Goal: Transaction & Acquisition: Purchase product/service

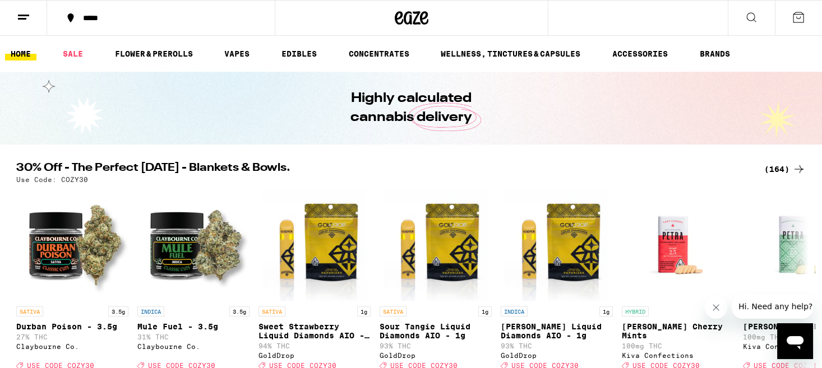
click at [801, 168] on icon at bounding box center [798, 169] width 13 height 13
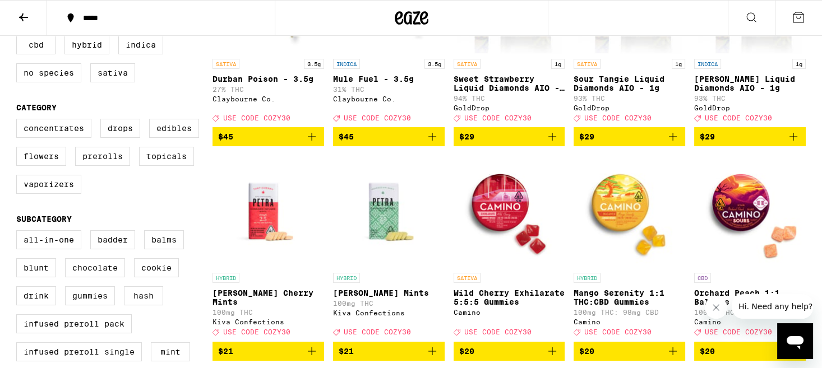
scroll to position [173, 0]
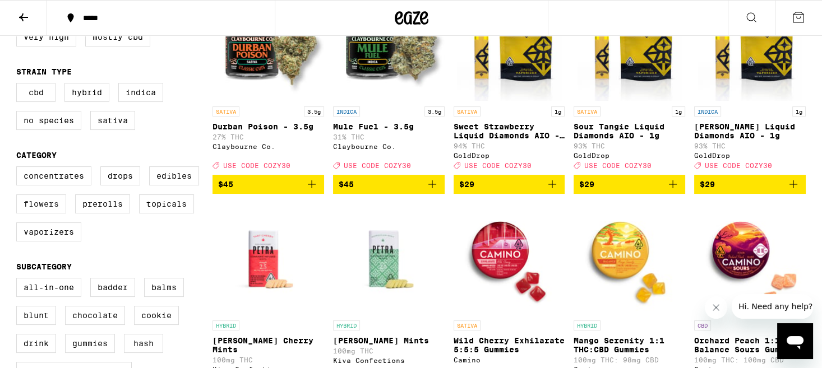
click at [32, 214] on label "Flowers" at bounding box center [41, 204] width 50 height 19
click at [19, 169] on input "Flowers" at bounding box center [19, 168] width 1 height 1
checkbox input "true"
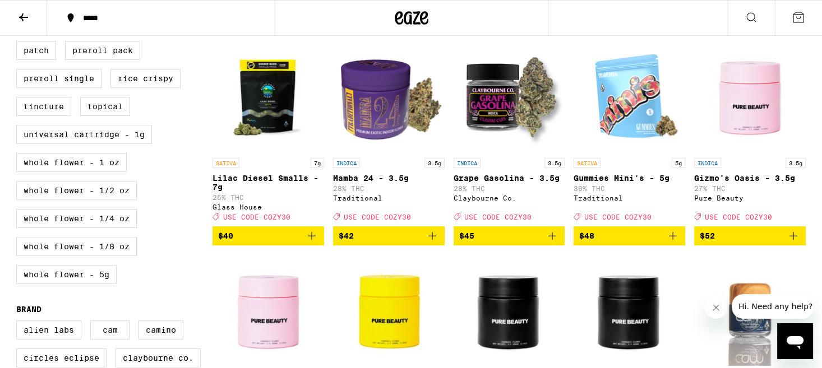
scroll to position [556, 0]
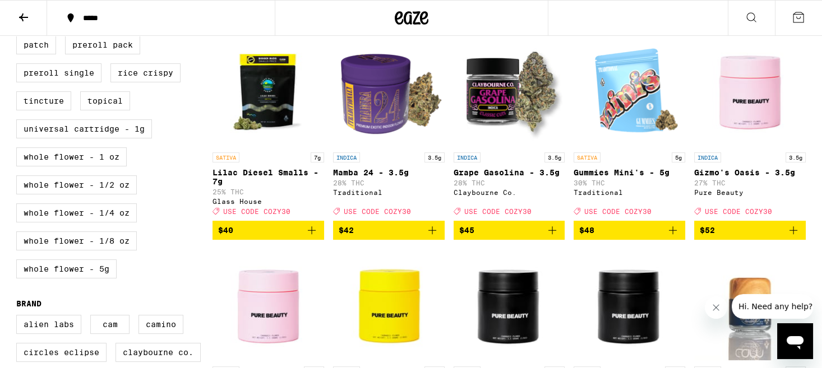
click at [437, 237] on icon "Add to bag" at bounding box center [432, 230] width 13 height 13
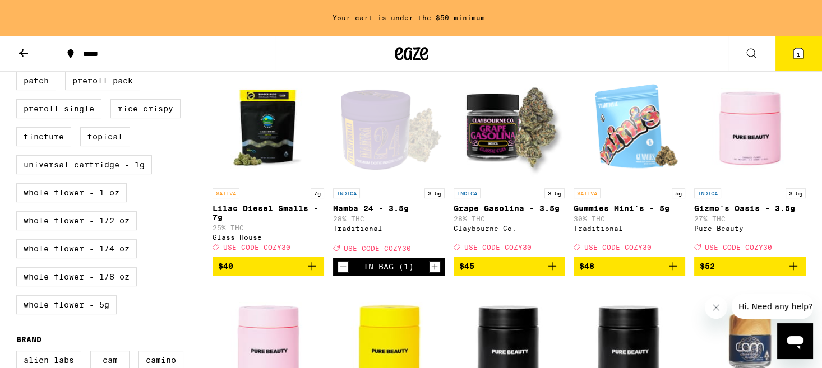
scroll to position [592, 0]
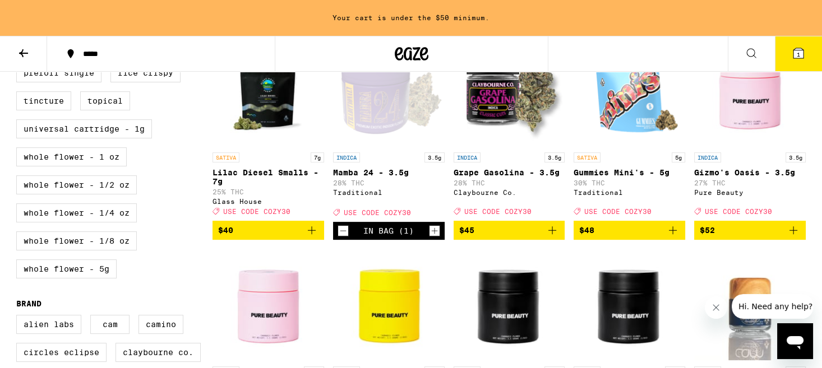
click at [437, 238] on icon "Increment" at bounding box center [434, 230] width 10 height 13
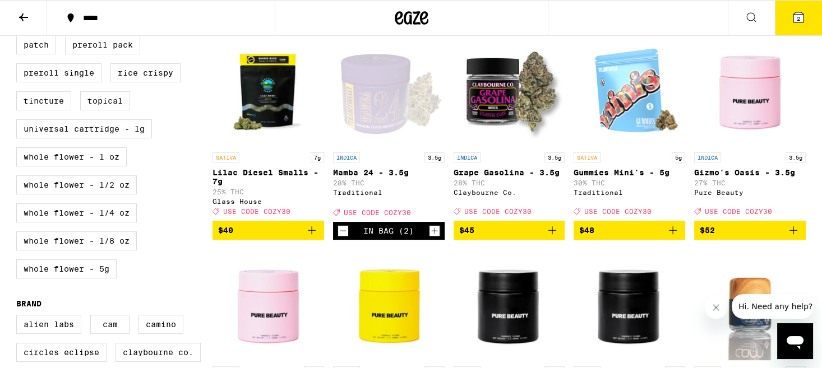
click at [437, 238] on icon "Increment" at bounding box center [434, 230] width 10 height 13
click at [812, 24] on button "4" at bounding box center [798, 18] width 47 height 35
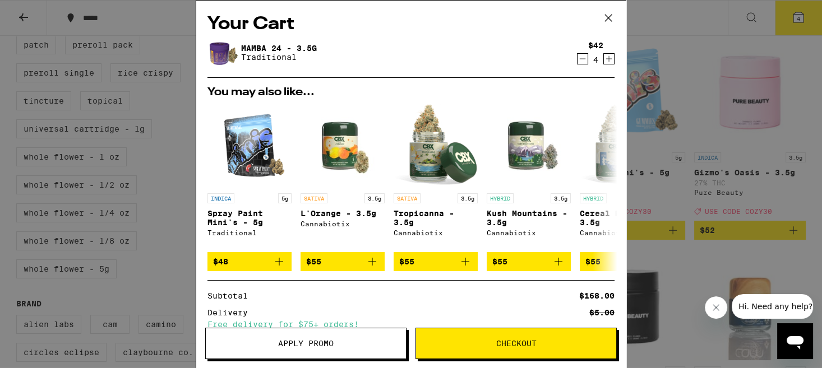
scroll to position [110, 0]
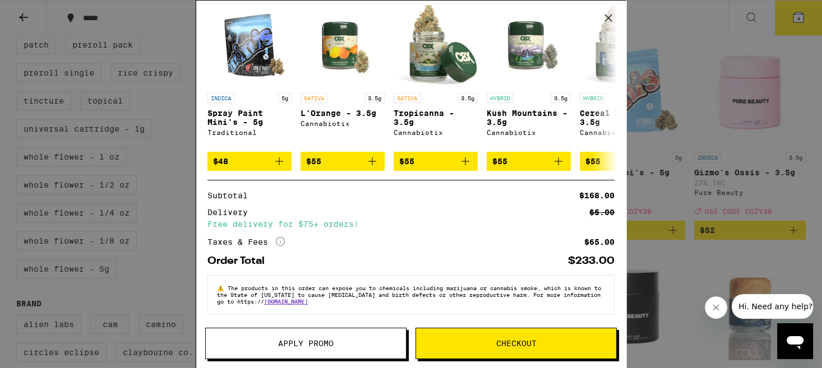
click at [325, 340] on span "Apply Promo" at bounding box center [306, 344] width 56 height 8
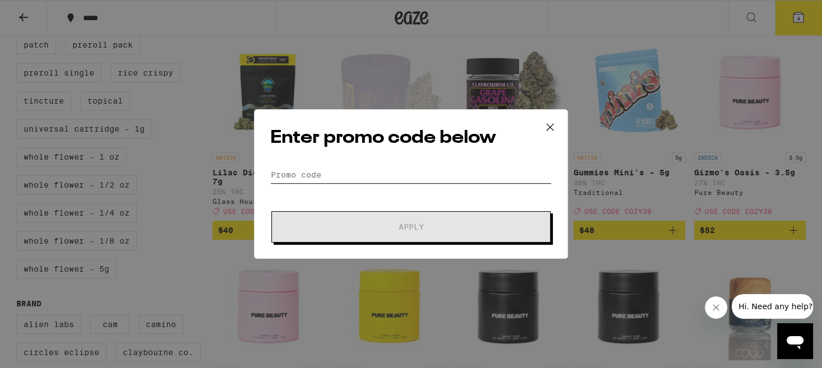
click at [295, 178] on input "Promo Code" at bounding box center [410, 175] width 281 height 17
click at [548, 128] on icon at bounding box center [550, 127] width 17 height 17
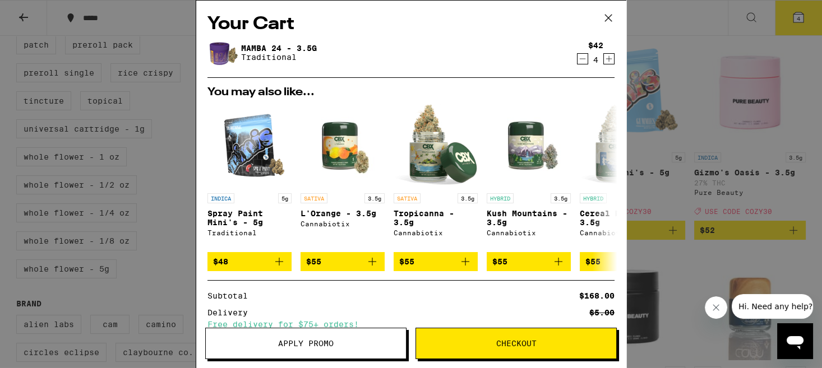
click at [616, 16] on icon at bounding box center [608, 18] width 17 height 17
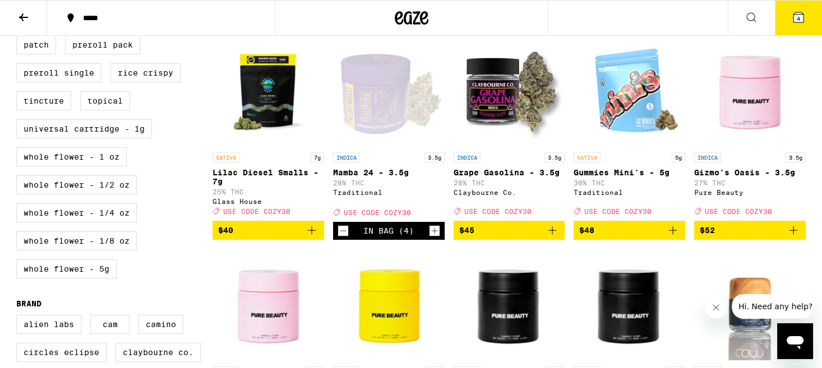
click at [782, 18] on button "4" at bounding box center [798, 18] width 47 height 35
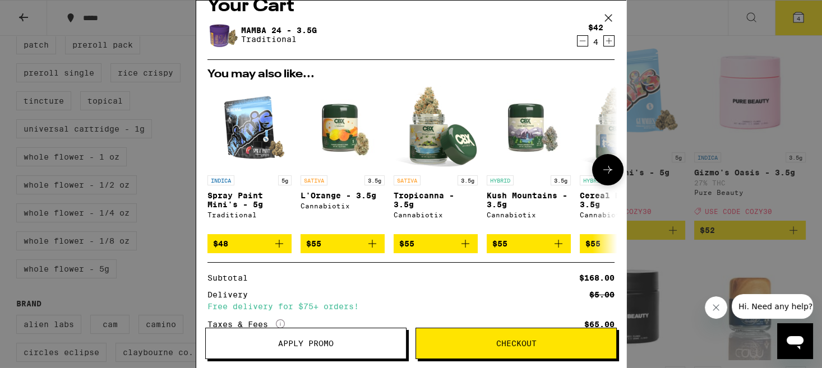
scroll to position [66, 0]
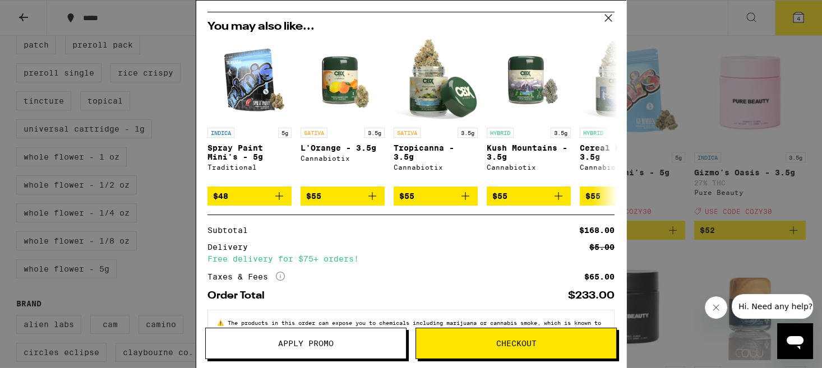
click at [352, 341] on span "Apply Promo" at bounding box center [306, 344] width 200 height 8
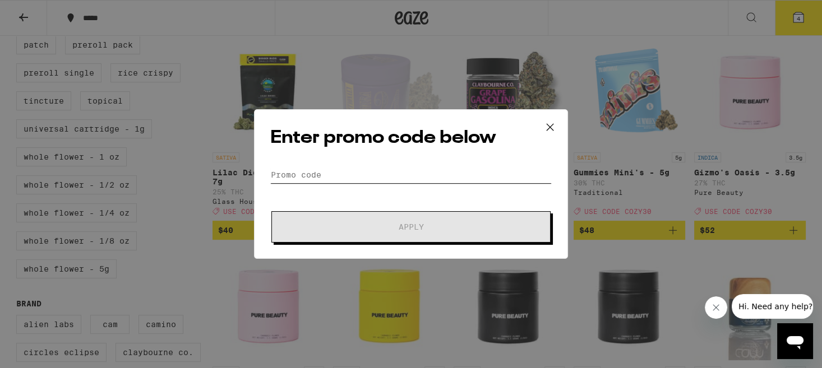
click at [303, 182] on input "Promo Code" at bounding box center [410, 175] width 281 height 17
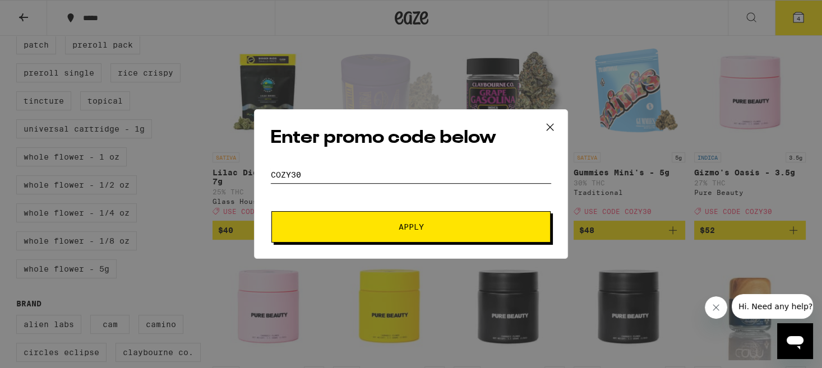
type input "cozy30"
click at [271, 211] on button "Apply" at bounding box center [410, 226] width 279 height 31
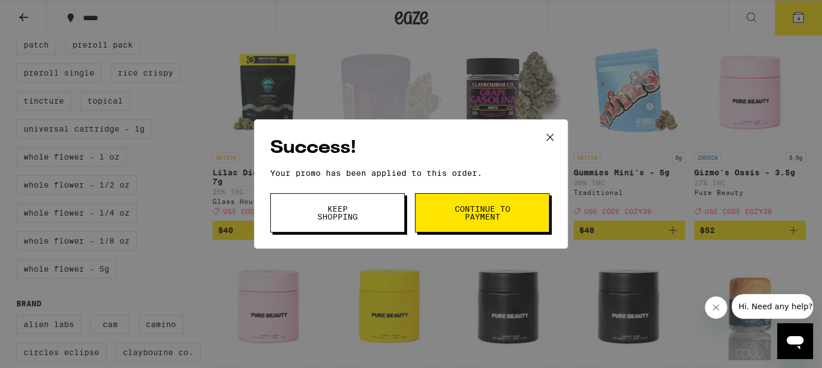
click at [600, 20] on div "Success! Your promo has been applied to this order. Promo Code cozy30 Keep Shop…" at bounding box center [411, 184] width 822 height 368
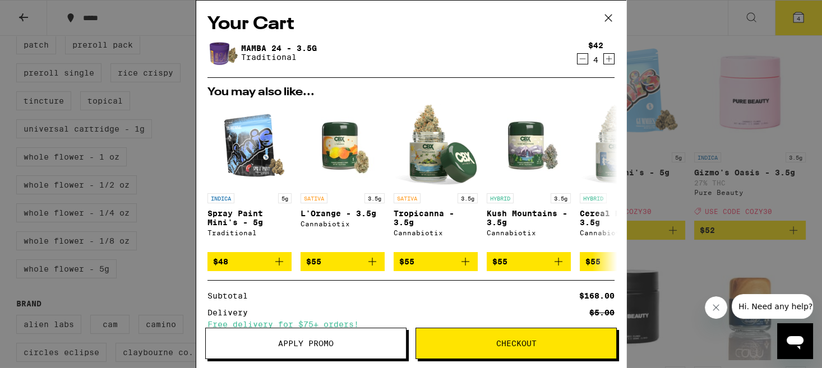
click at [611, 60] on icon "Increment" at bounding box center [609, 58] width 10 height 13
click at [613, 57] on icon "Increment" at bounding box center [609, 58] width 10 height 13
click at [586, 62] on icon "Decrement" at bounding box center [582, 58] width 10 height 13
click at [580, 59] on icon "Decrement" at bounding box center [582, 58] width 10 height 13
click at [613, 59] on icon "Increment" at bounding box center [609, 58] width 10 height 13
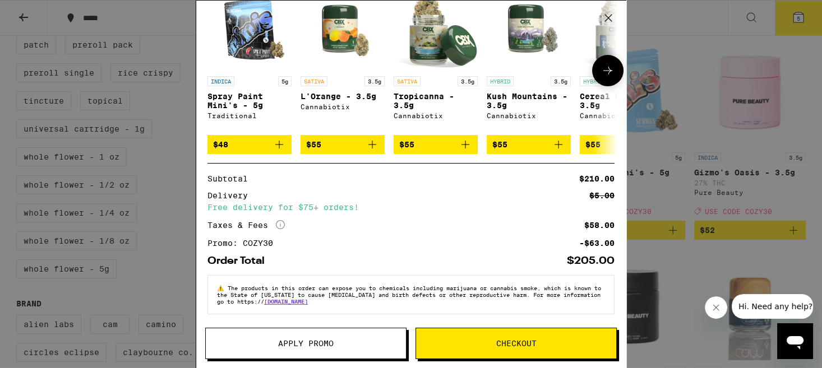
scroll to position [127, 0]
click at [820, 93] on div "Your Cart Mamba 24 - 3.5g Traditional $42 5 You may also like... INDICA 5g Spra…" at bounding box center [411, 184] width 822 height 368
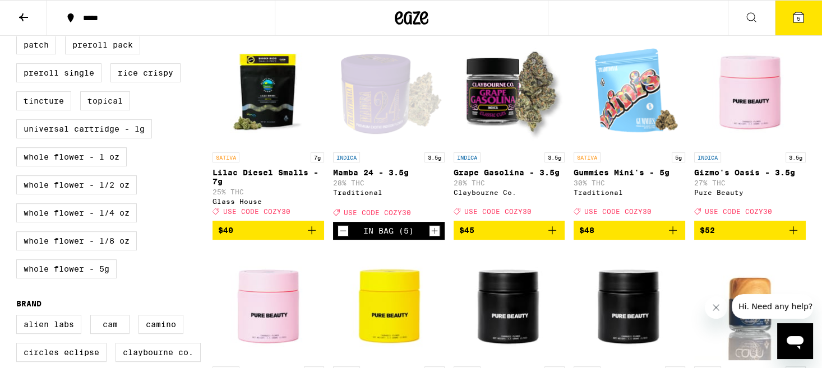
click at [672, 237] on icon "Add to bag" at bounding box center [672, 230] width 13 height 13
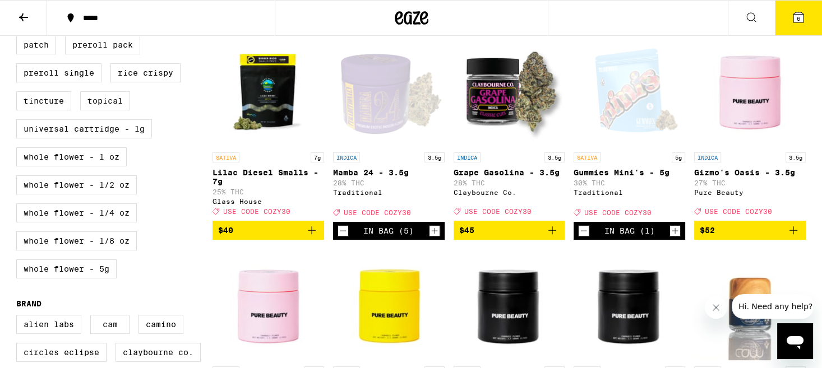
click at [672, 238] on icon "Increment" at bounding box center [675, 230] width 10 height 13
click at [785, 31] on button "7" at bounding box center [798, 18] width 47 height 35
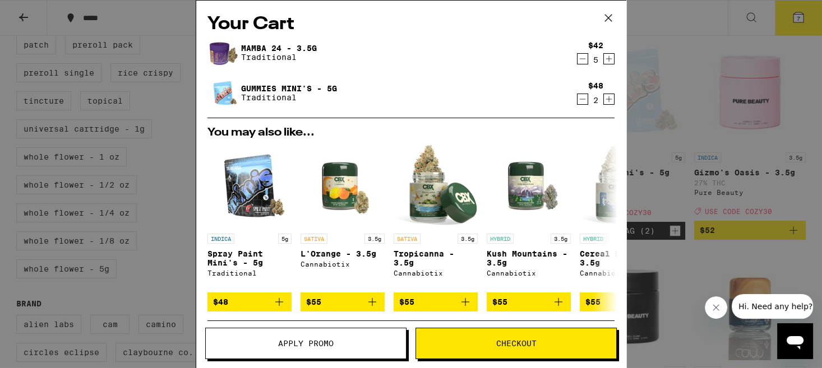
click at [579, 63] on icon "Decrement" at bounding box center [582, 58] width 10 height 13
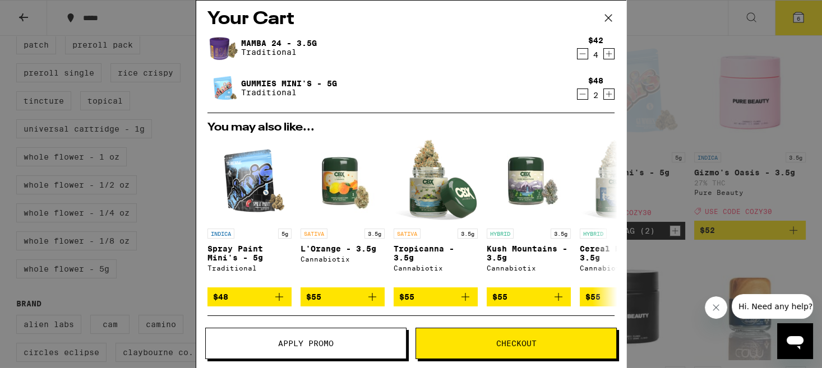
click at [604, 50] on button "Increment" at bounding box center [608, 53] width 11 height 11
click at [587, 91] on icon "Decrement" at bounding box center [582, 93] width 10 height 13
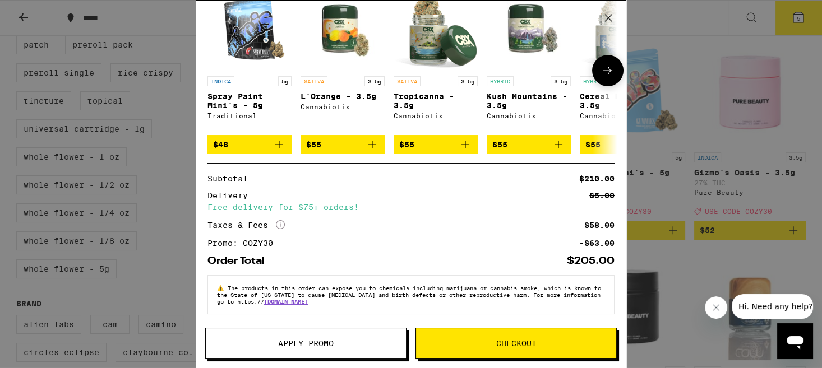
scroll to position [0, 0]
